Goal: Use online tool/utility: Utilize a website feature to perform a specific function

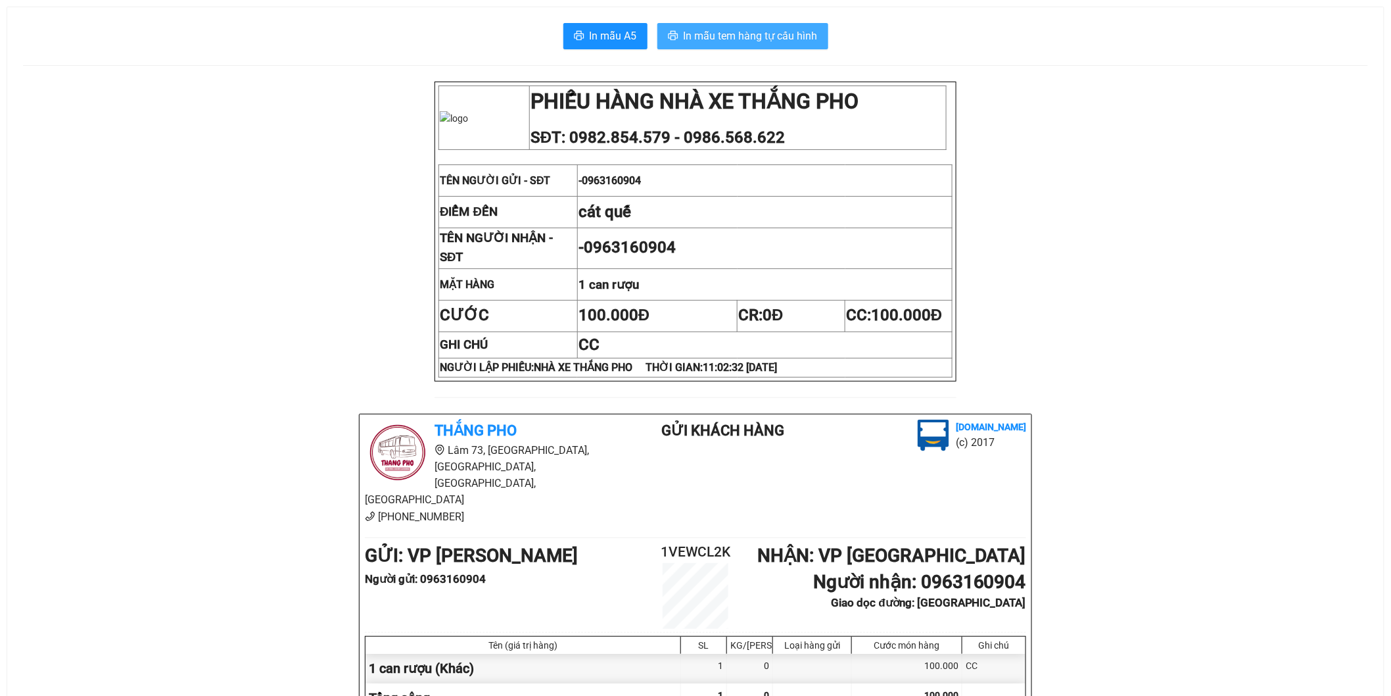
click at [717, 35] on span "In mẫu tem hàng tự cấu hình" at bounding box center [751, 36] width 134 height 16
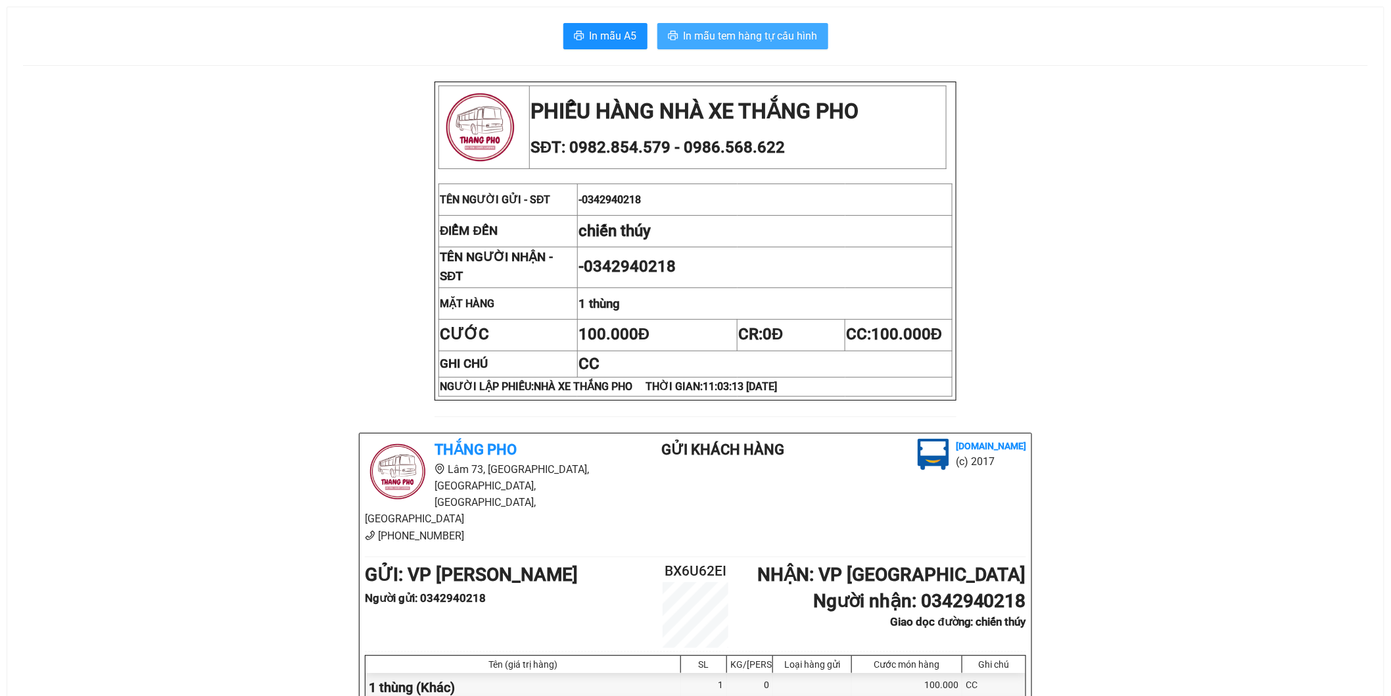
click at [804, 43] on span "In mẫu tem hàng tự cấu hình" at bounding box center [751, 36] width 134 height 16
click at [725, 44] on button "In mẫu tem hàng tự cấu hình" at bounding box center [743, 36] width 171 height 26
